Goal: Communication & Community: Ask a question

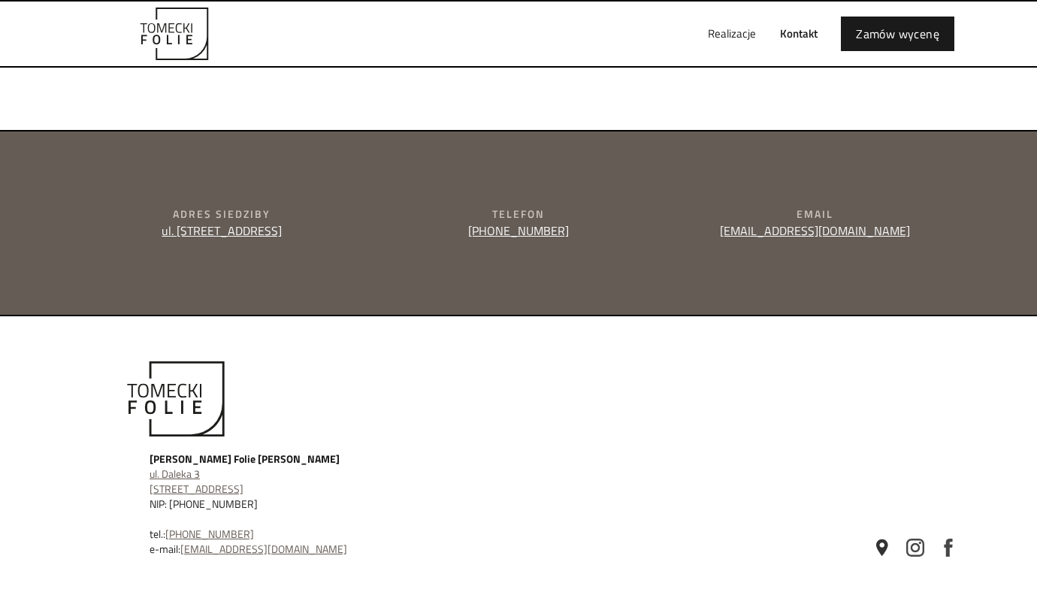
scroll to position [556, 0]
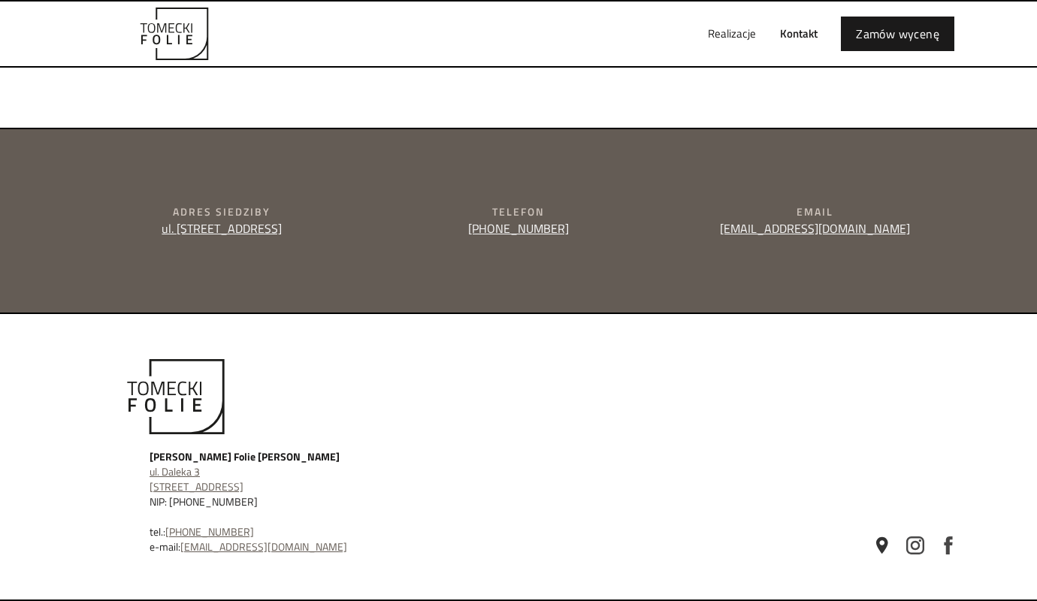
type input "e"
type textarea "e"
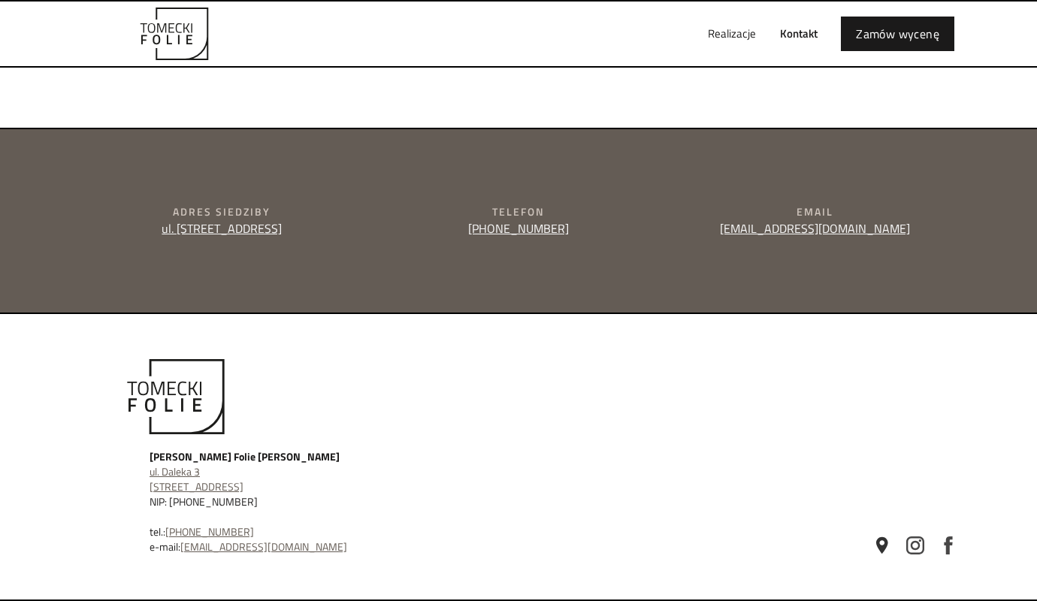
type input "[PERSON_NAME]"
type input "[PERSON_NAME][EMAIL_ADDRESS][DOMAIN_NAME]"
type input "504829130"
type textarea "Dzien dobry, kontaktuje sie ponownie, aby zapytac, czy moge pomóc Panstwa firmi…"
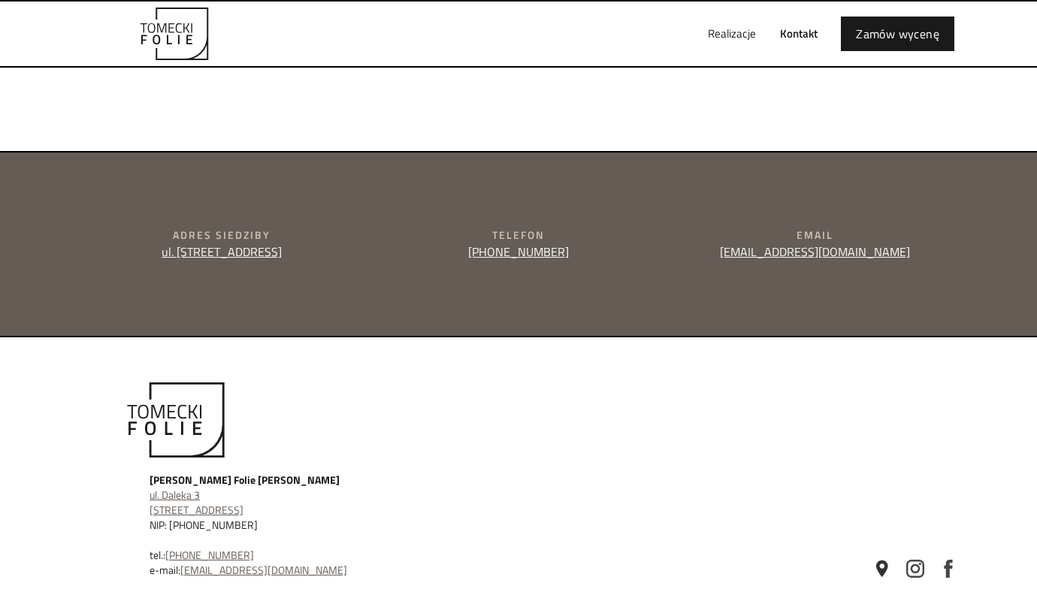
click at [652, 17] on div "Realizacje Kontakt Zamów wycenę" at bounding box center [519, 34] width 902 height 65
